Goal: Transaction & Acquisition: Obtain resource

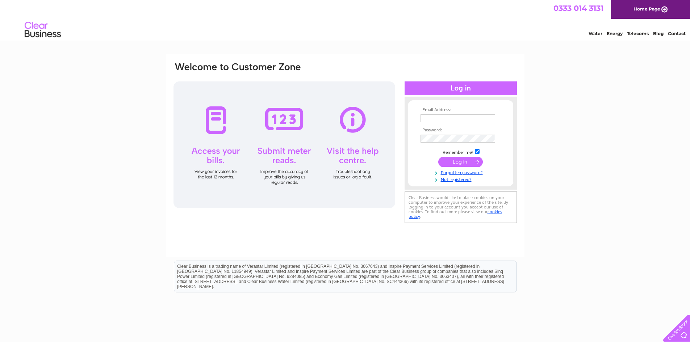
type input "info@sunriseshortlets.com"
click at [460, 165] on input "submit" at bounding box center [460, 162] width 45 height 10
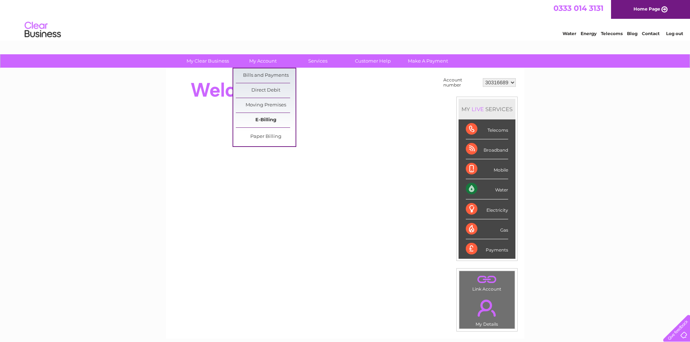
click at [270, 122] on link "E-Billing" at bounding box center [266, 120] width 60 height 14
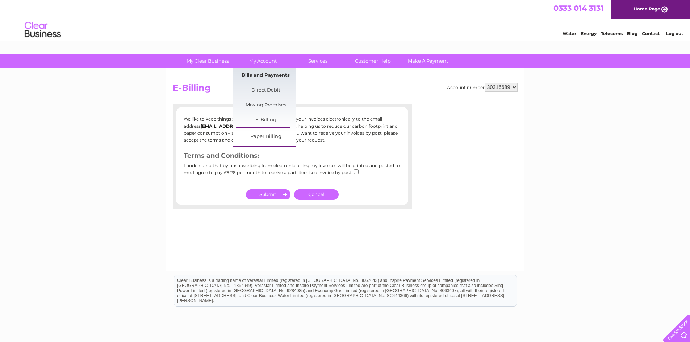
click at [277, 72] on link "Bills and Payments" at bounding box center [266, 75] width 60 height 14
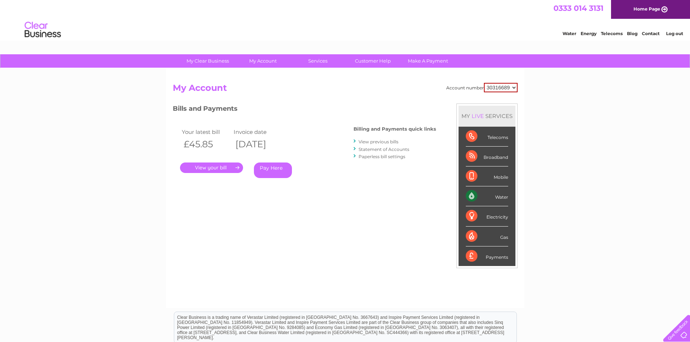
click at [226, 168] on link "." at bounding box center [211, 168] width 63 height 11
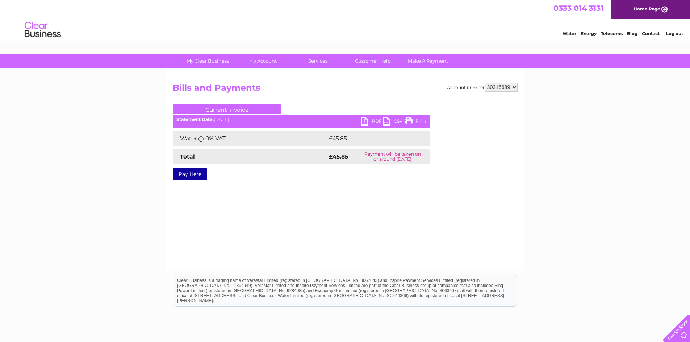
click at [514, 85] on select "30316689" at bounding box center [501, 87] width 33 height 9
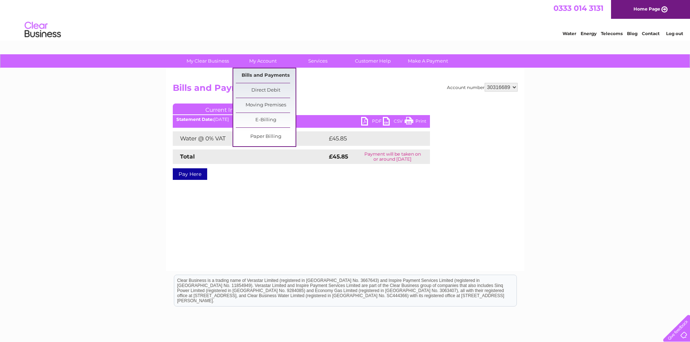
click at [264, 70] on link "Bills and Payments" at bounding box center [266, 75] width 60 height 14
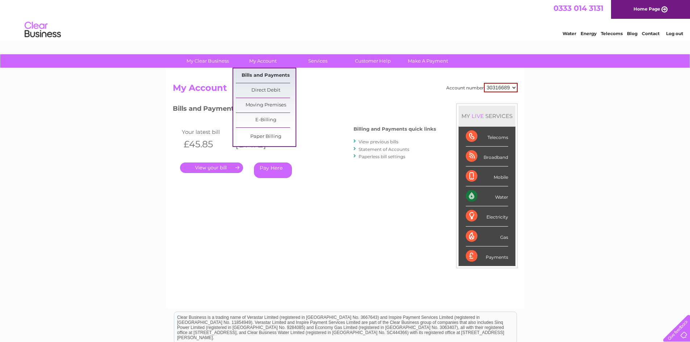
click at [260, 77] on link "Bills and Payments" at bounding box center [266, 75] width 60 height 14
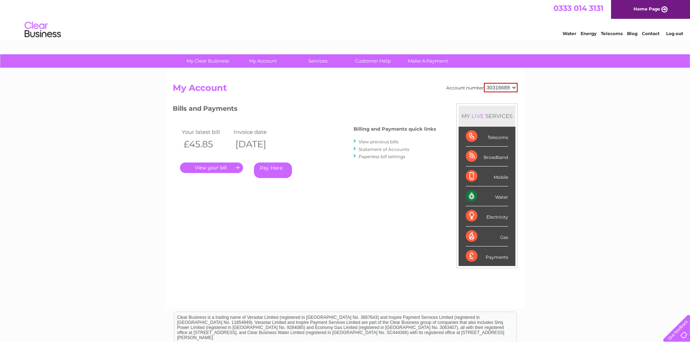
click at [204, 167] on link "." at bounding box center [211, 168] width 63 height 11
click at [208, 166] on link "." at bounding box center [211, 168] width 63 height 11
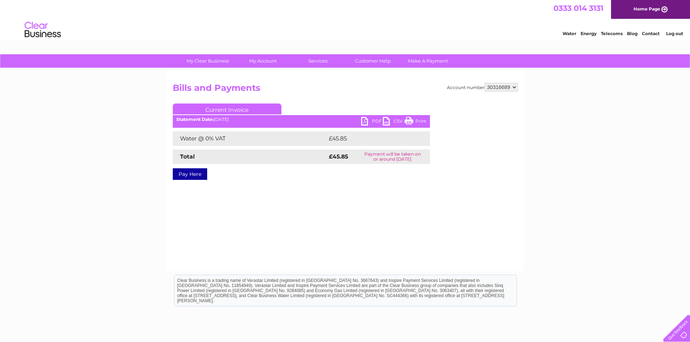
click at [207, 135] on td "Water @ 0% VAT" at bounding box center [250, 138] width 154 height 14
click at [228, 139] on td "Water @ 0% VAT" at bounding box center [250, 138] width 154 height 14
drag, startPoint x: 219, startPoint y: 139, endPoint x: 181, endPoint y: 139, distance: 38.0
click at [190, 139] on td "Water @ 0% VAT" at bounding box center [250, 138] width 154 height 14
drag, startPoint x: 173, startPoint y: 139, endPoint x: 179, endPoint y: 139, distance: 5.1
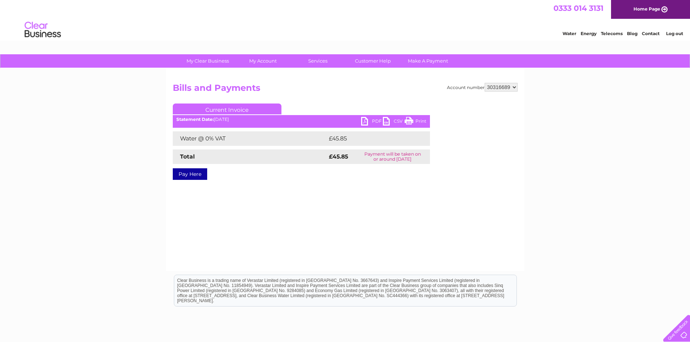
click at [175, 139] on td "Water @ 0% VAT" at bounding box center [250, 138] width 154 height 14
drag, startPoint x: 179, startPoint y: 139, endPoint x: 225, endPoint y: 143, distance: 46.6
click at [225, 143] on td "Water @ 0% VAT" at bounding box center [250, 138] width 154 height 14
click at [236, 135] on td "Water @ 0% VAT" at bounding box center [250, 138] width 154 height 14
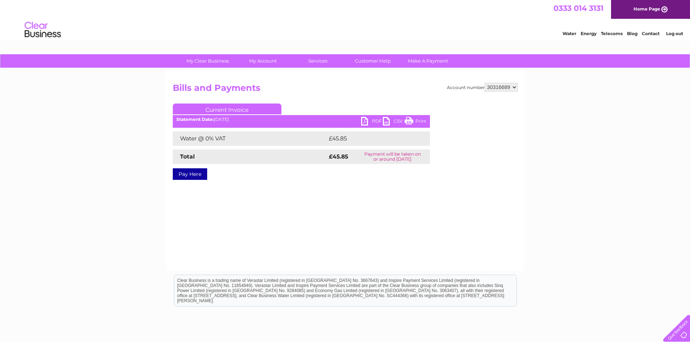
click at [674, 34] on link "Log out" at bounding box center [674, 33] width 17 height 5
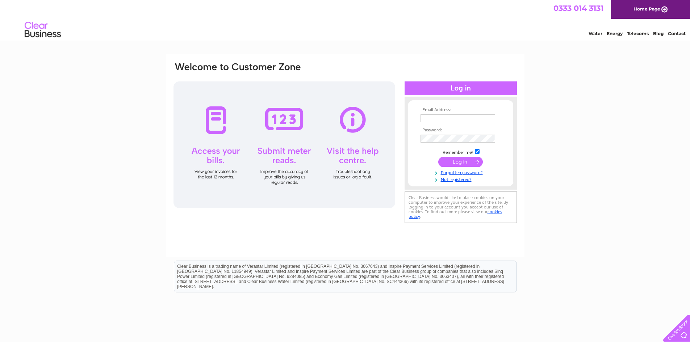
type input "[EMAIL_ADDRESS][DOMAIN_NAME]"
click at [447, 118] on input "[EMAIL_ADDRESS][DOMAIN_NAME]" at bounding box center [457, 118] width 75 height 8
click at [447, 118] on input "[EMAIL_ADDRESS][DOMAIN_NAME]" at bounding box center [457, 118] width 75 height 9
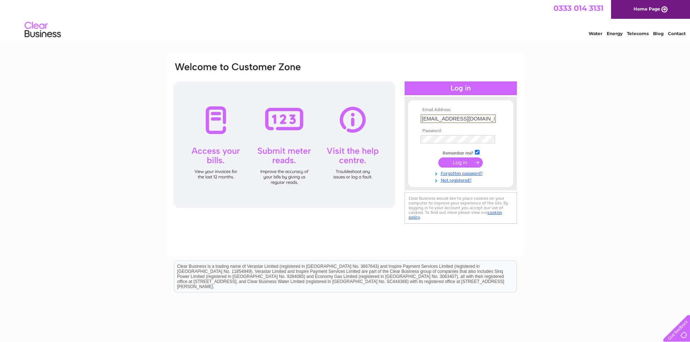
click at [447, 118] on input "[EMAIL_ADDRESS][DOMAIN_NAME]" at bounding box center [457, 118] width 75 height 9
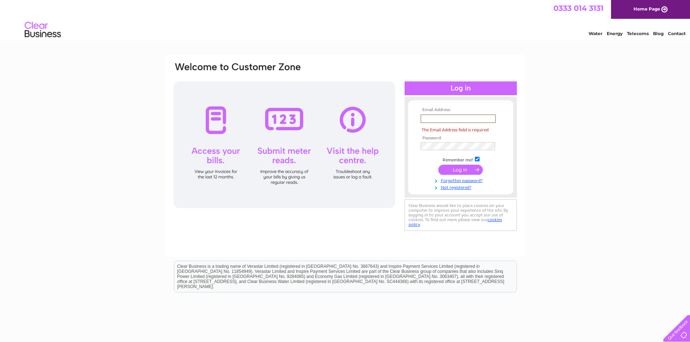
click at [447, 118] on input "text" at bounding box center [457, 118] width 75 height 9
click at [444, 82] on div at bounding box center [461, 88] width 112 height 14
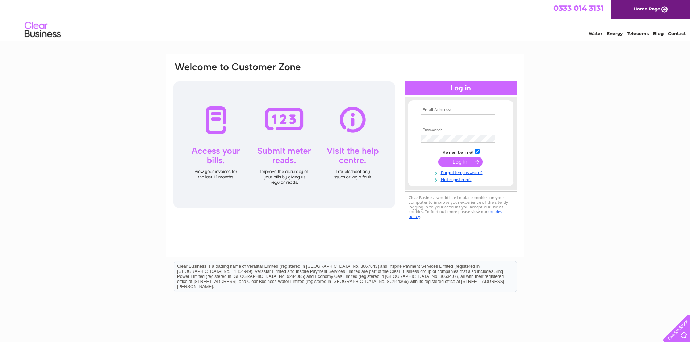
type input "[EMAIL_ADDRESS][DOMAIN_NAME]"
click at [457, 162] on input "submit" at bounding box center [460, 162] width 45 height 10
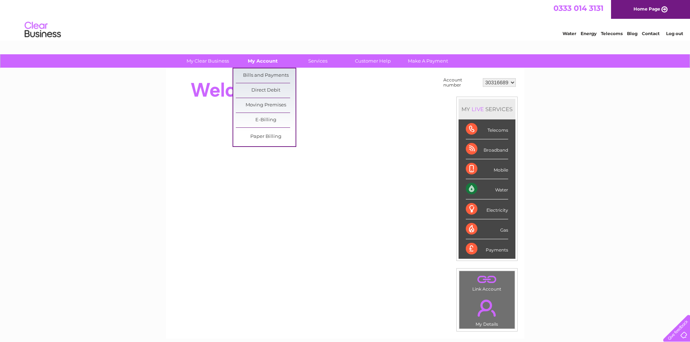
click at [270, 62] on link "My Account" at bounding box center [263, 60] width 60 height 13
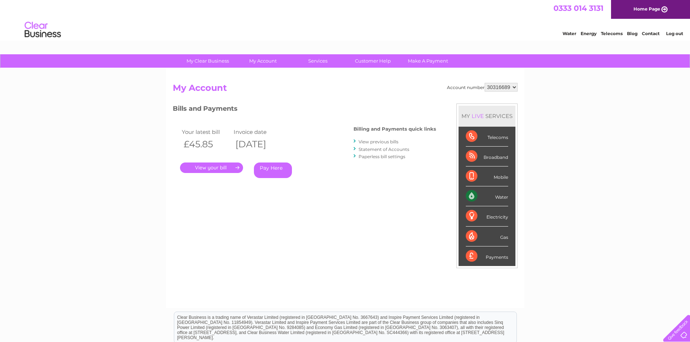
click at [361, 114] on h3 "Bills and Payments" at bounding box center [304, 110] width 263 height 13
click at [373, 143] on link "View previous bills" at bounding box center [379, 141] width 40 height 5
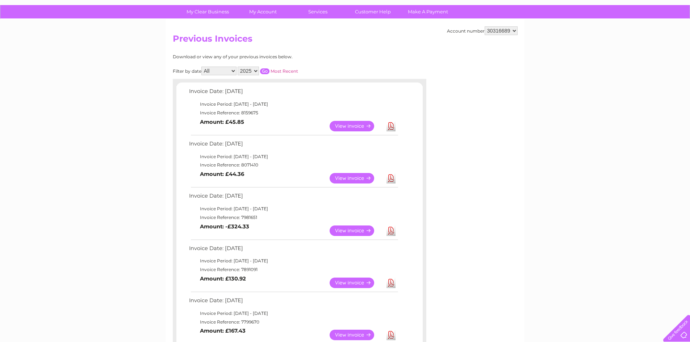
scroll to position [36, 0]
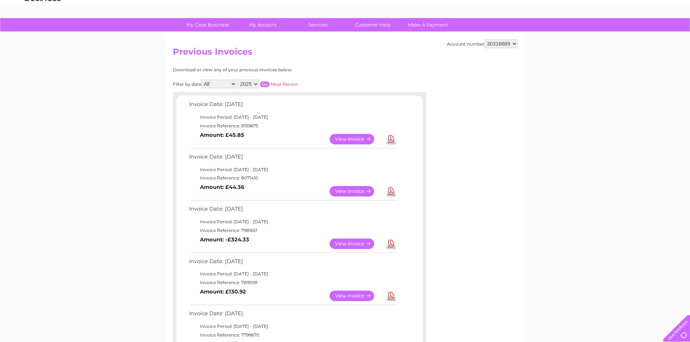
click at [344, 244] on link "View" at bounding box center [356, 244] width 53 height 11
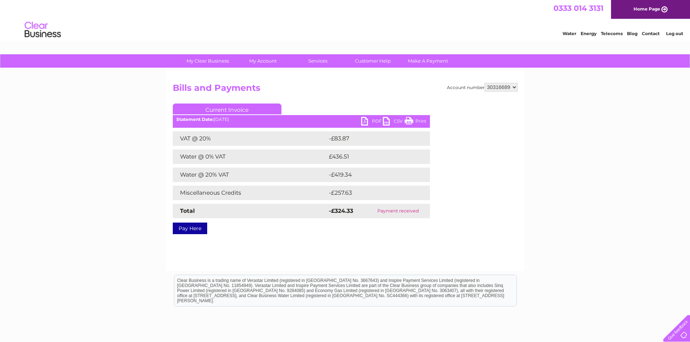
drag, startPoint x: 363, startPoint y: 214, endPoint x: 406, endPoint y: 216, distance: 43.1
click at [406, 216] on tr "Total -£324.33 Payment received" at bounding box center [301, 211] width 257 height 14
click at [408, 216] on td "Payment received" at bounding box center [397, 211] width 63 height 14
click at [374, 122] on link "PDF" at bounding box center [372, 122] width 22 height 11
click at [338, 98] on div "Account number 30316689 Bills and Payments Current Invoice PDF CSV Print Total" at bounding box center [345, 157] width 345 height 149
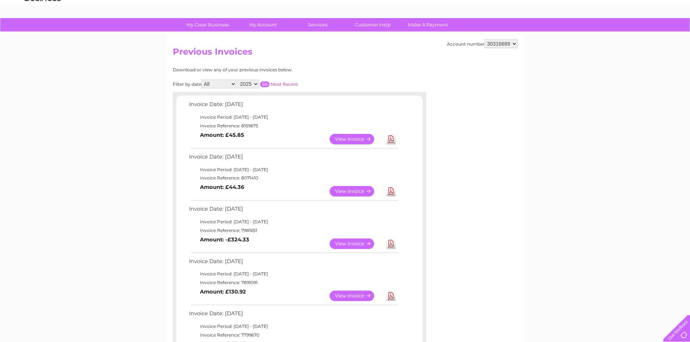
click at [357, 296] on link "View" at bounding box center [356, 296] width 53 height 11
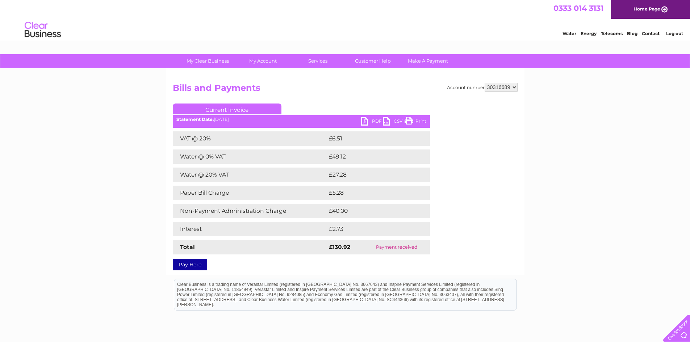
click at [371, 120] on link "PDF" at bounding box center [372, 122] width 22 height 11
click at [334, 106] on ul "Current Invoice" at bounding box center [301, 110] width 257 height 13
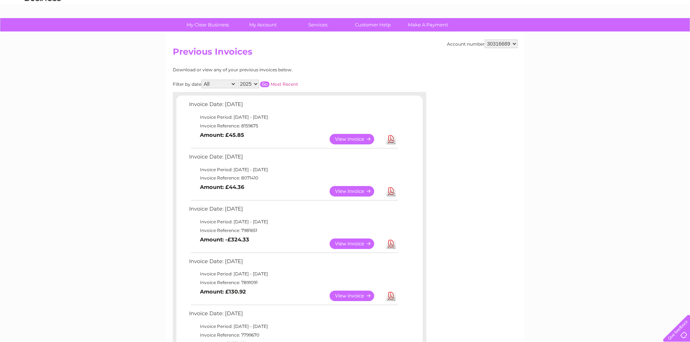
click at [344, 141] on link "View" at bounding box center [356, 139] width 53 height 11
click at [341, 192] on link "View" at bounding box center [356, 191] width 53 height 11
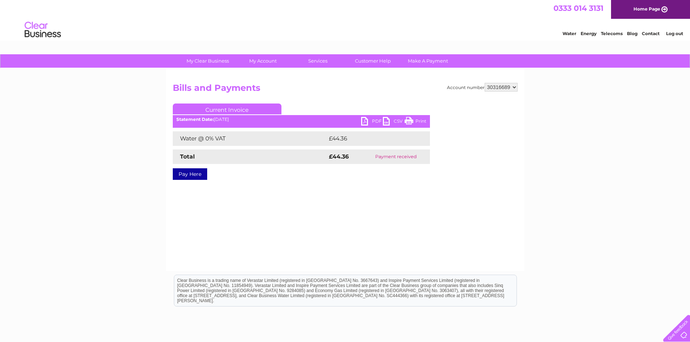
click at [372, 120] on link "PDF" at bounding box center [372, 122] width 22 height 11
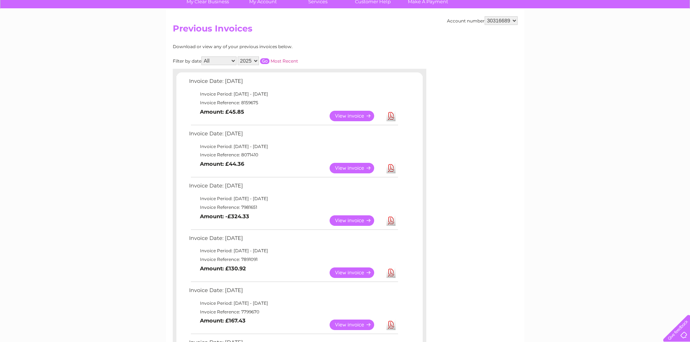
scroll to position [217, 0]
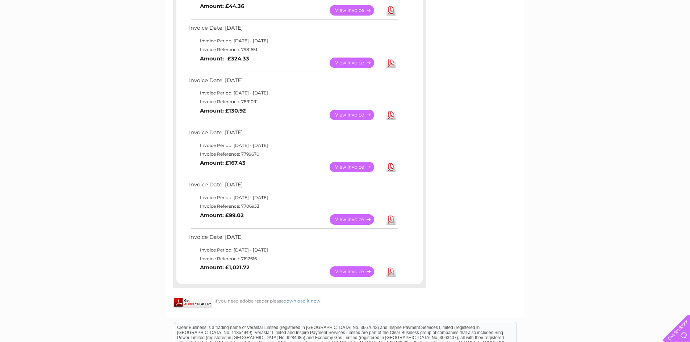
click at [350, 164] on link "View" at bounding box center [356, 167] width 53 height 11
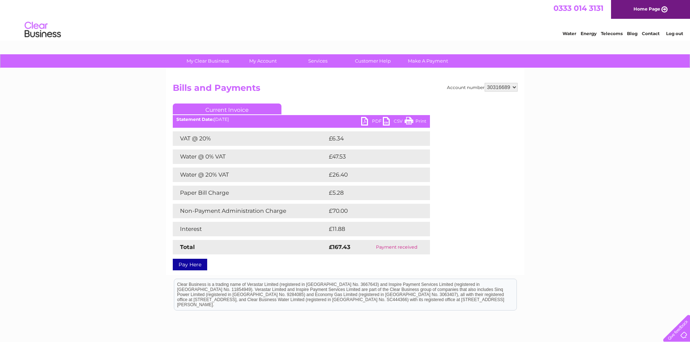
click at [374, 119] on link "PDF" at bounding box center [372, 122] width 22 height 11
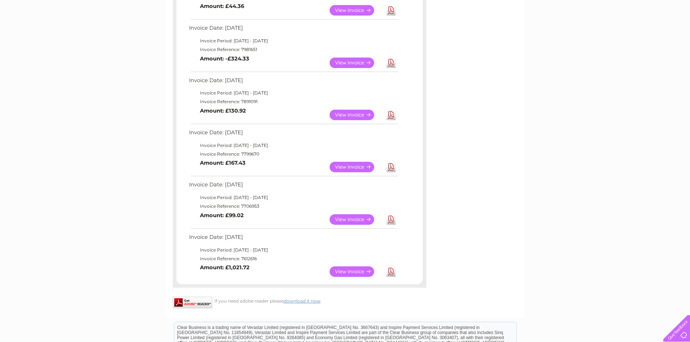
click at [347, 215] on link "View" at bounding box center [356, 219] width 53 height 11
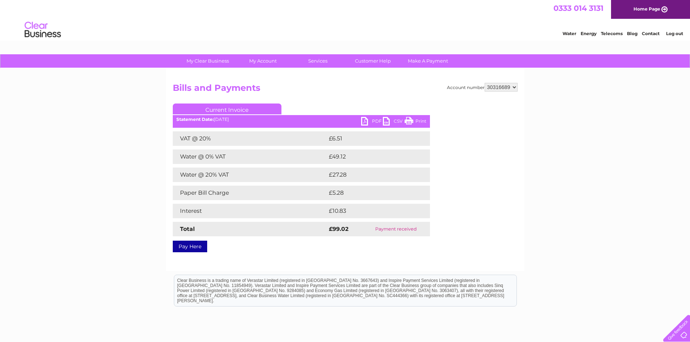
click at [368, 121] on link "PDF" at bounding box center [372, 122] width 22 height 11
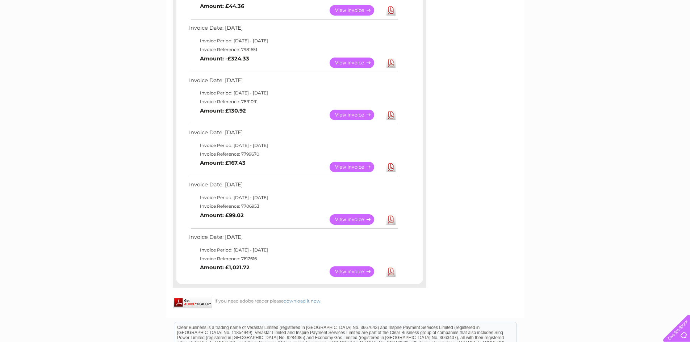
click at [340, 271] on link "View" at bounding box center [356, 272] width 53 height 11
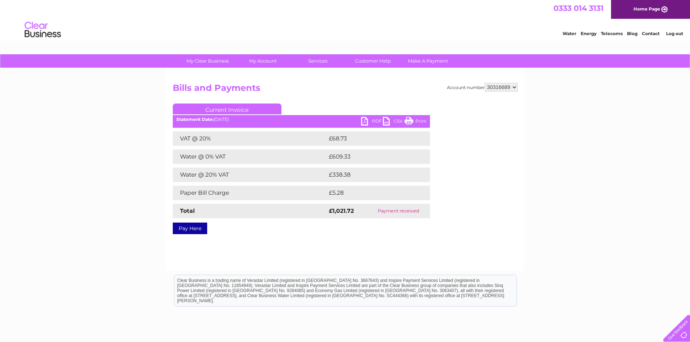
click at [375, 119] on link "PDF" at bounding box center [372, 122] width 22 height 11
